Goal: Navigation & Orientation: Find specific page/section

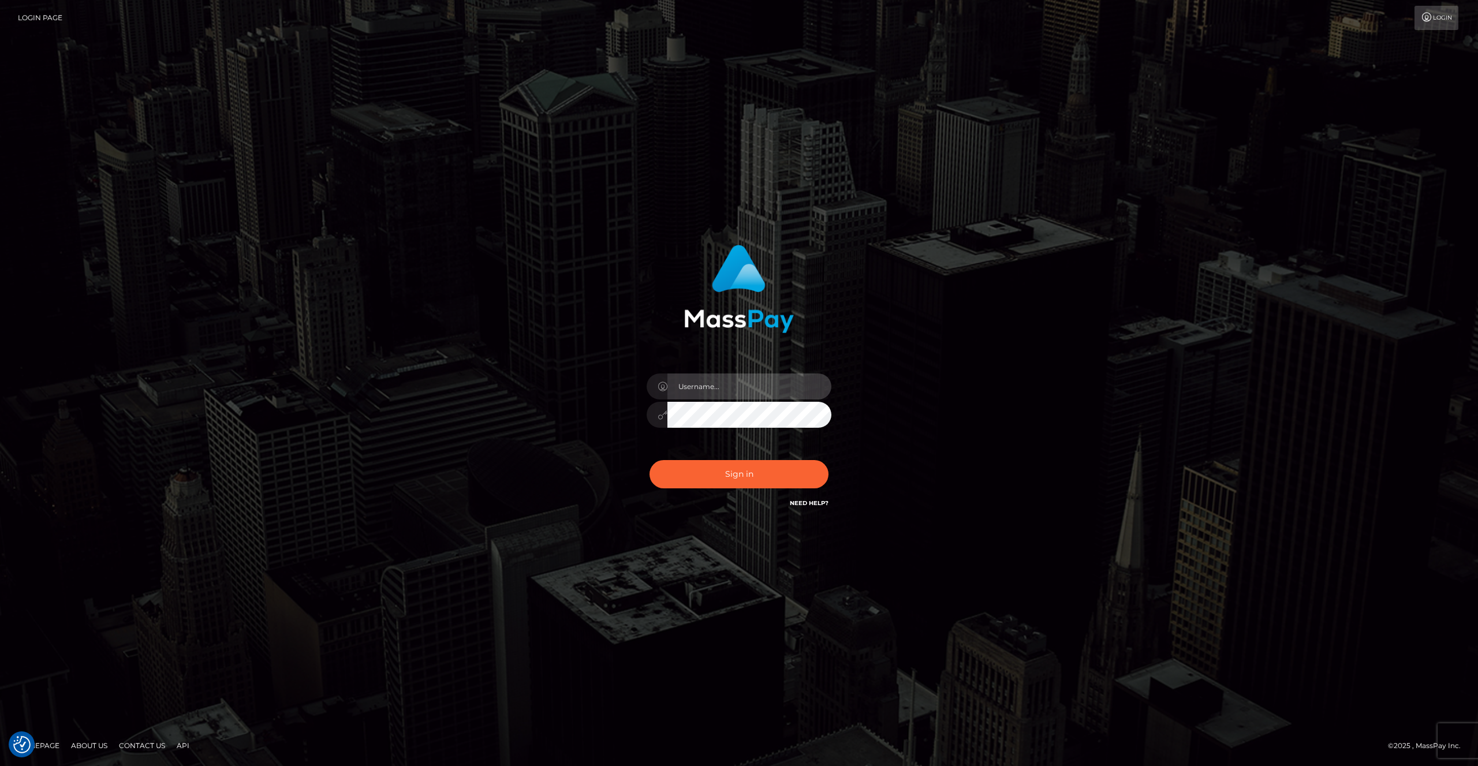
click at [718, 379] on input "text" at bounding box center [750, 387] width 164 height 26
type input "artvilla"
click at [728, 474] on button "Sign in" at bounding box center [739, 474] width 179 height 28
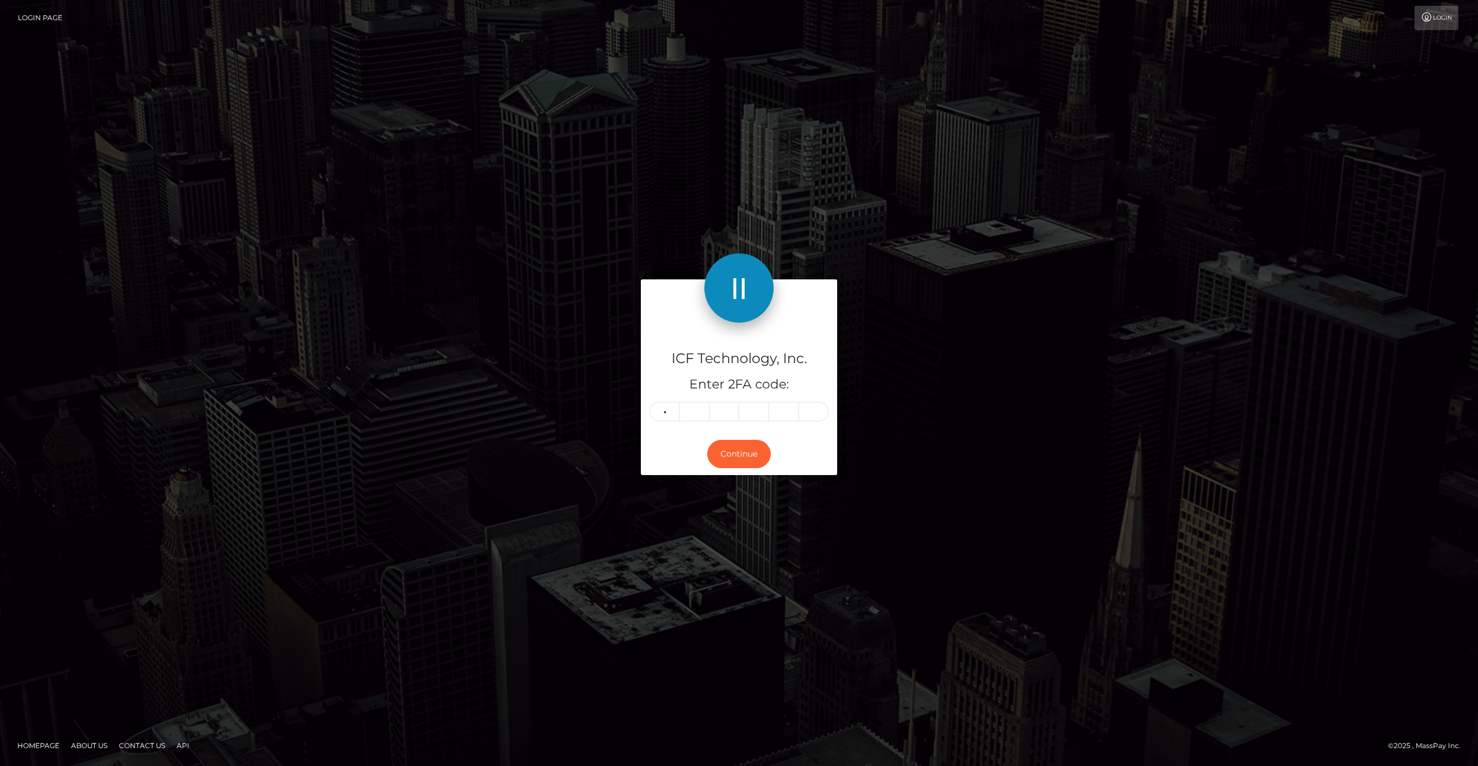
type input "7"
type input "1"
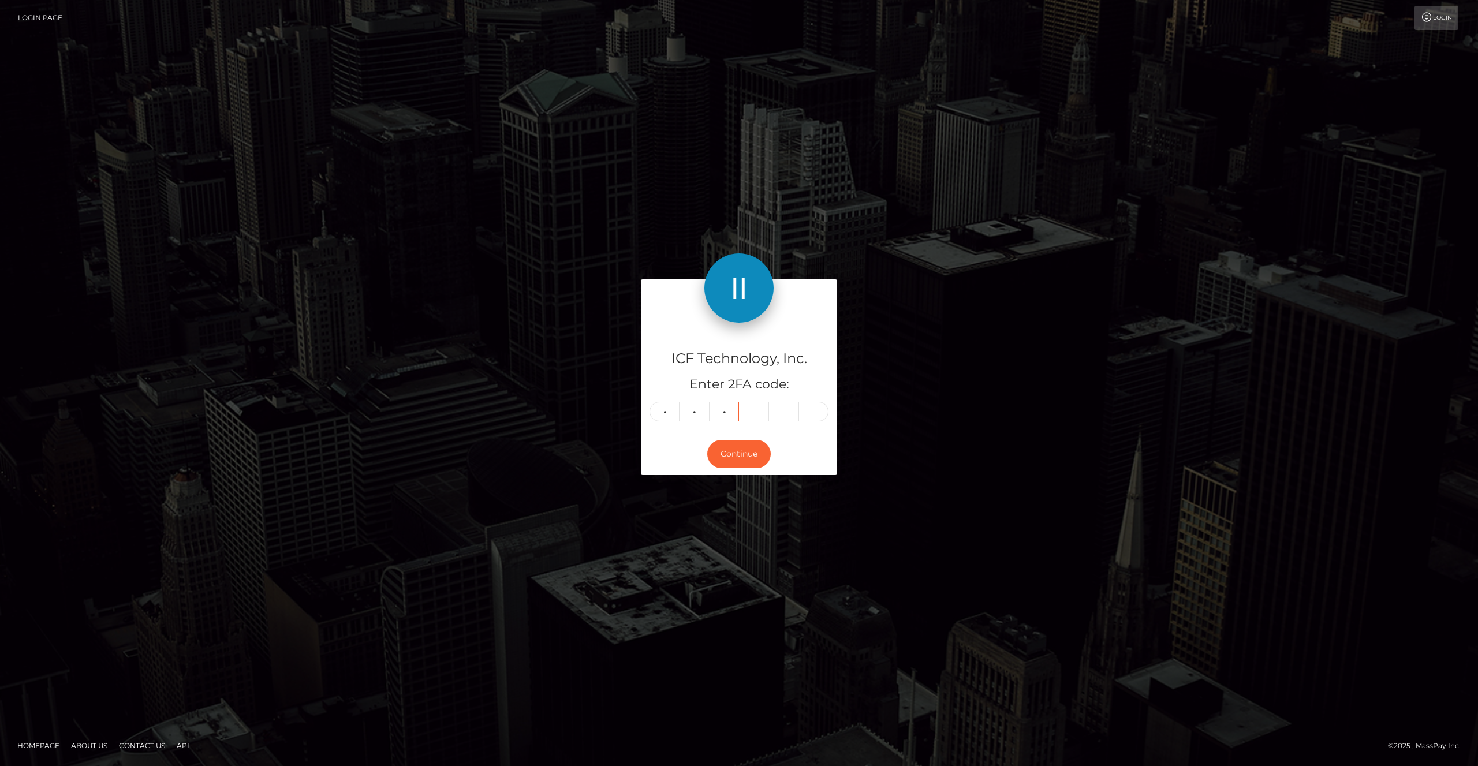
type input "2"
type input "6"
type input "1"
type input "5"
click at [744, 459] on button "Continue" at bounding box center [739, 454] width 64 height 28
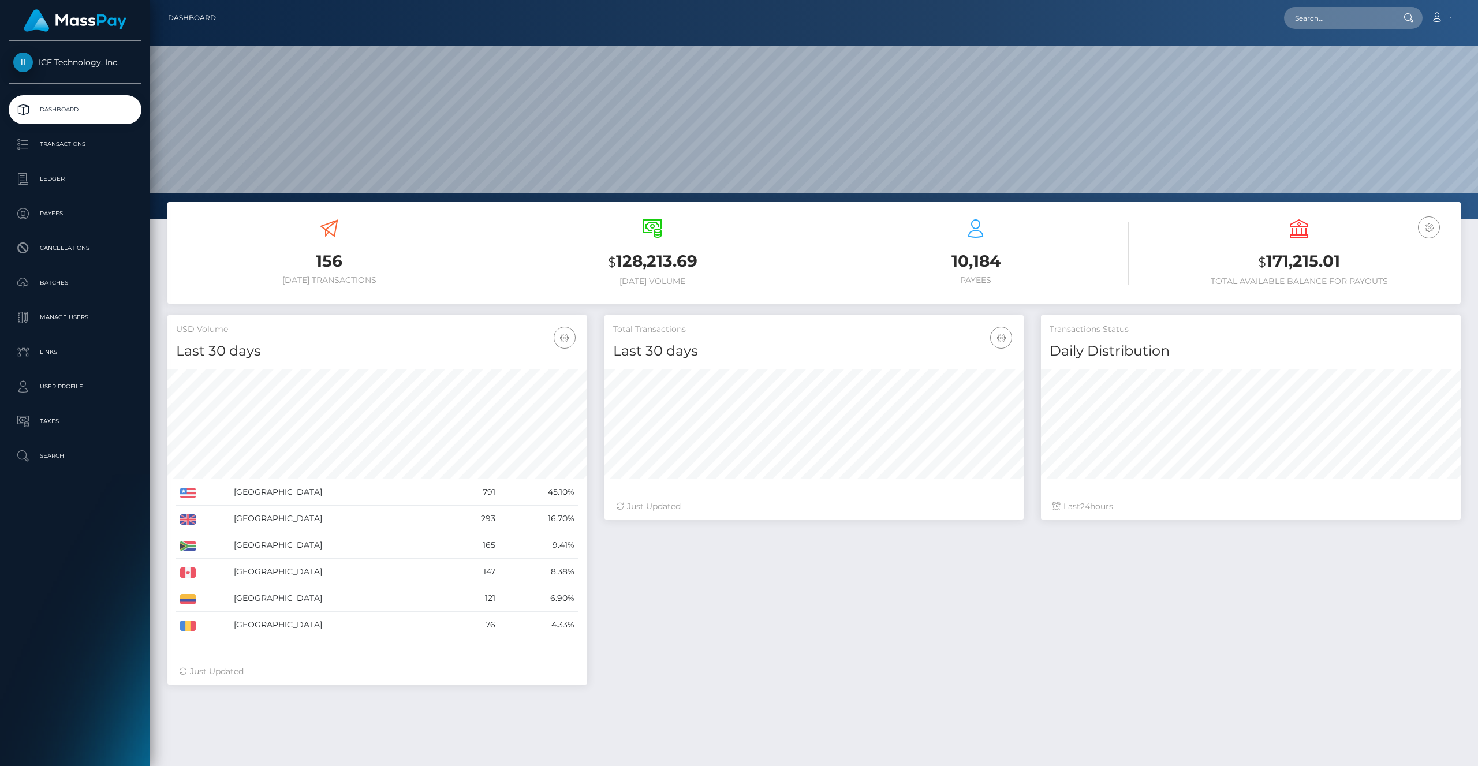
scroll to position [204, 420]
click at [64, 273] on link "Batches" at bounding box center [75, 283] width 133 height 29
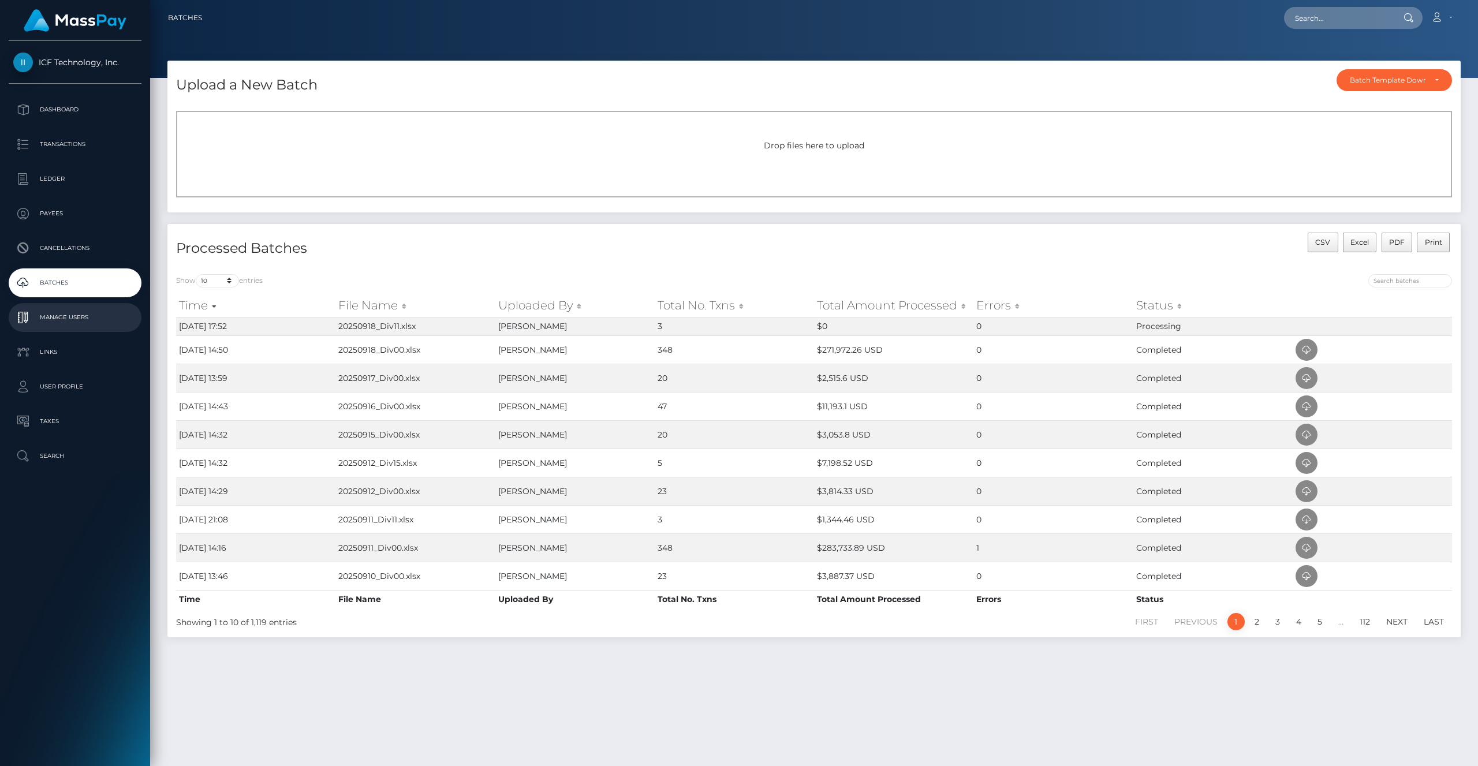
click at [61, 319] on p "Manage Users" at bounding box center [75, 317] width 124 height 17
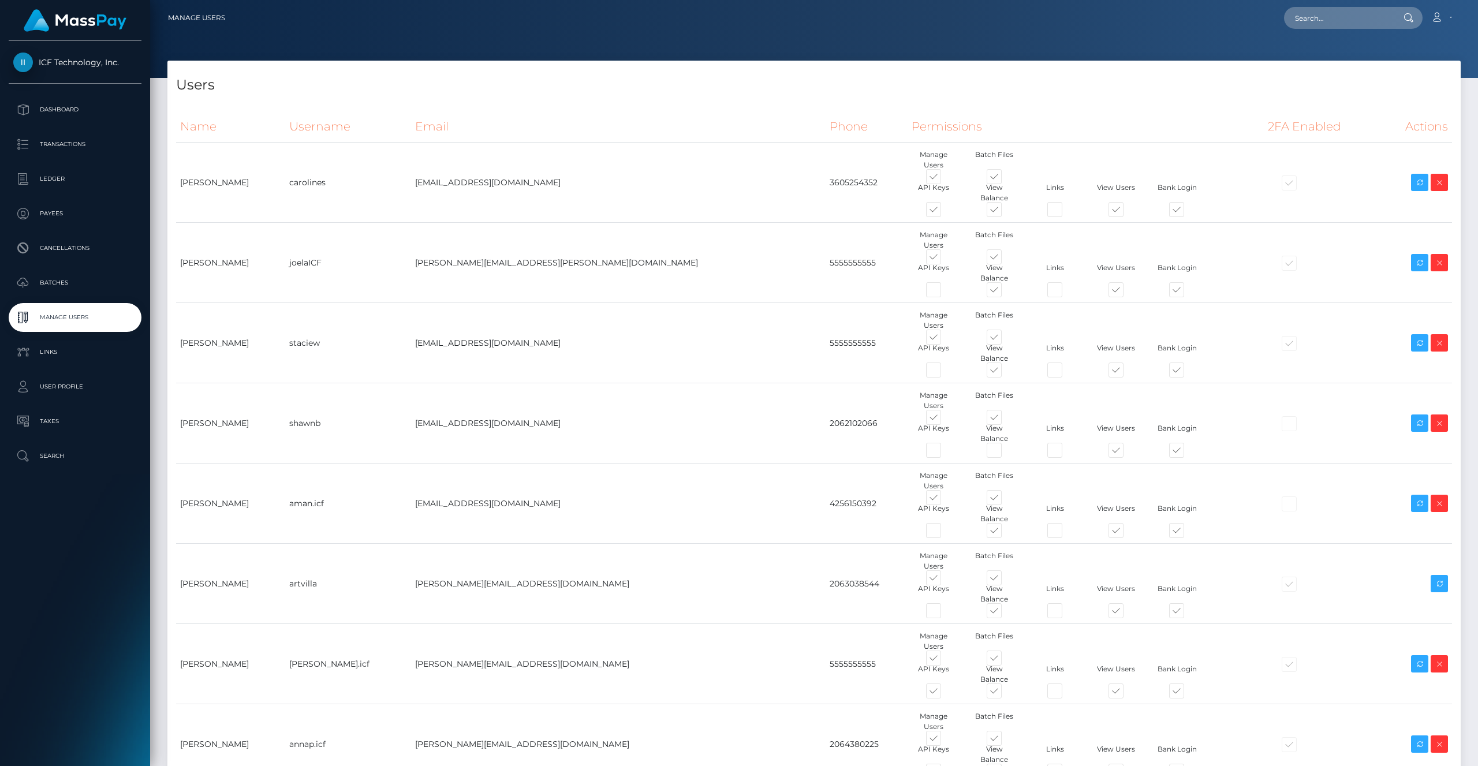
click at [55, 282] on p "Batches" at bounding box center [75, 282] width 124 height 17
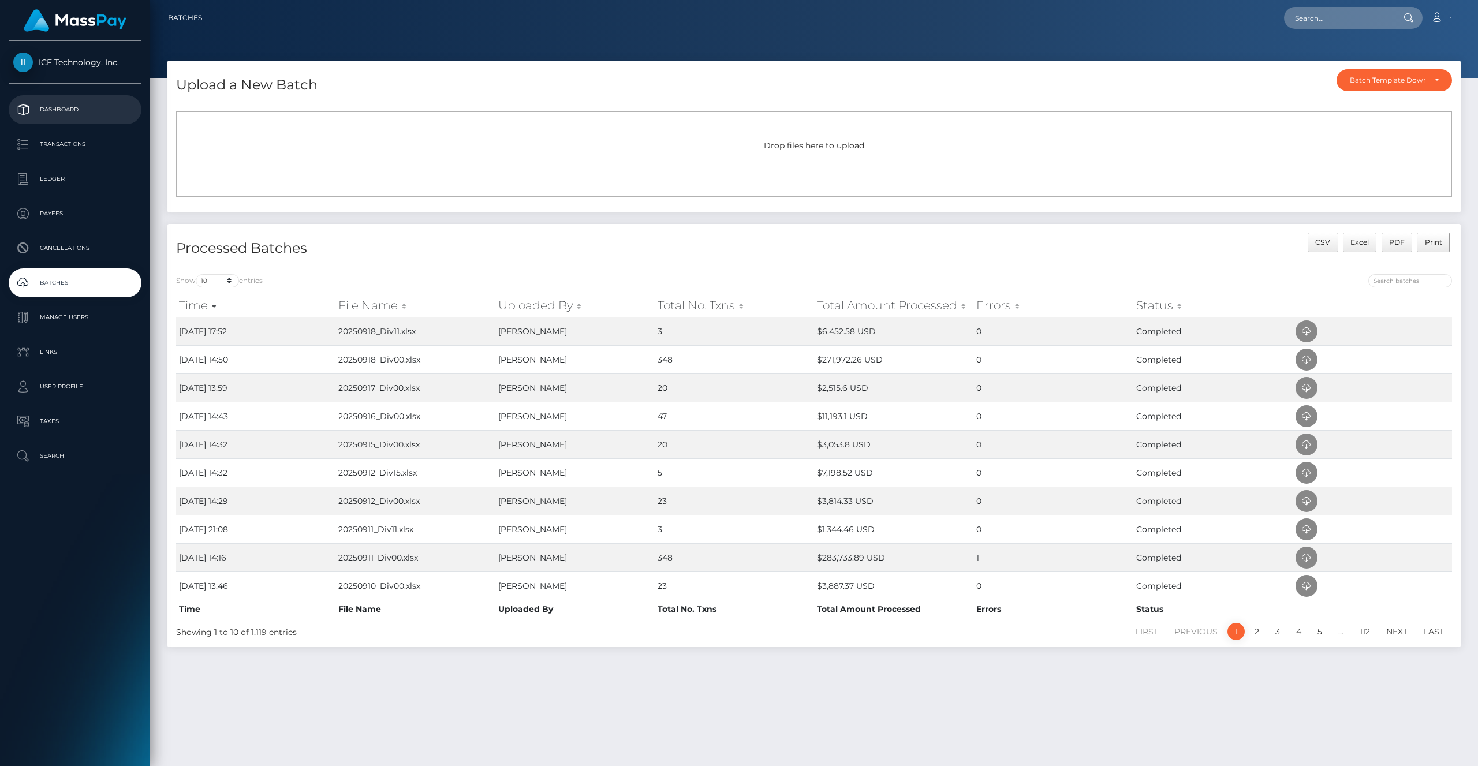
click at [52, 101] on link "Dashboard" at bounding box center [75, 109] width 133 height 29
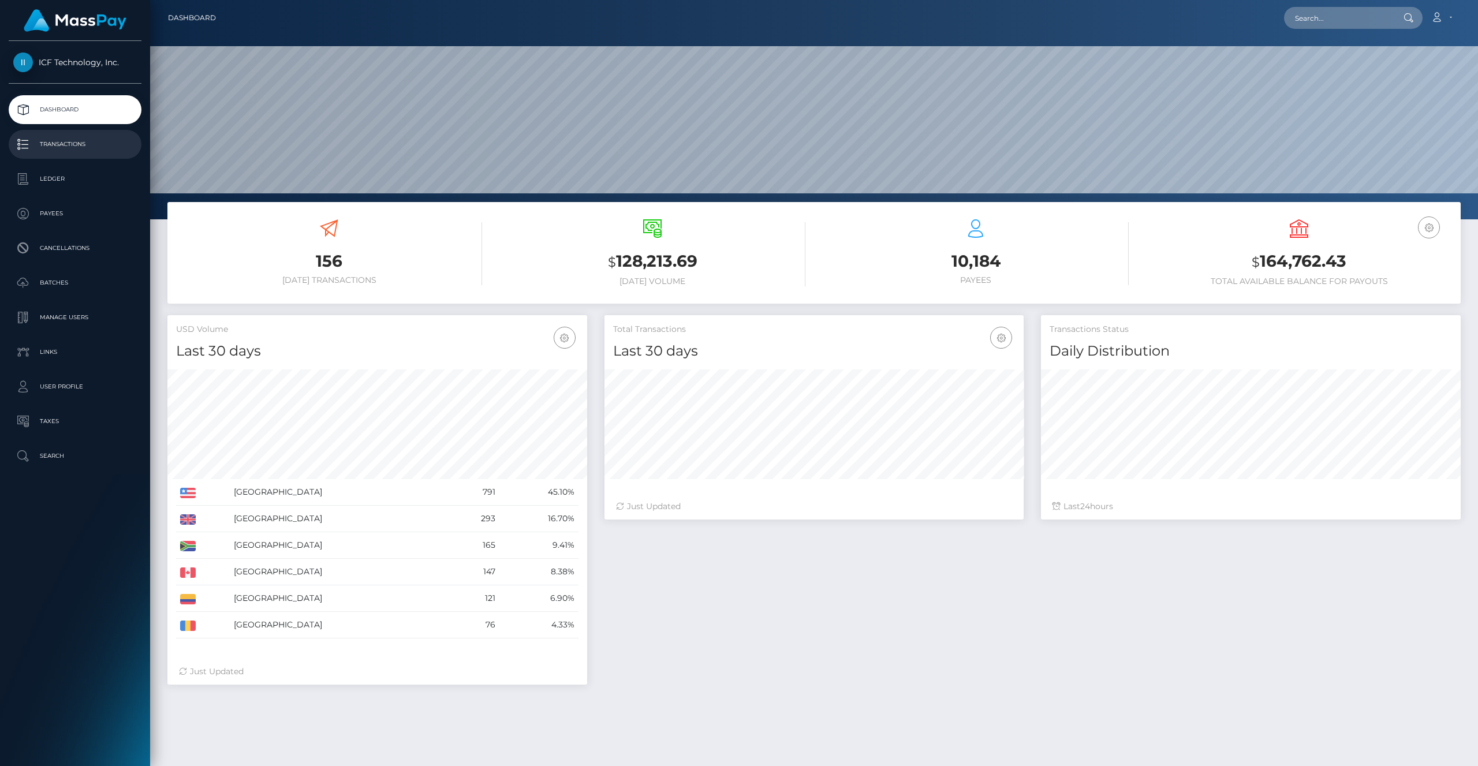
scroll to position [204, 420]
